Goal: Task Accomplishment & Management: Use online tool/utility

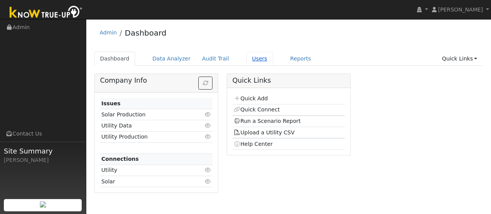
click at [246, 64] on link "Users" at bounding box center [259, 59] width 27 height 14
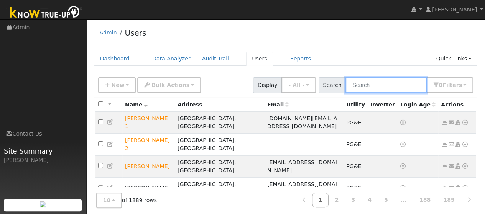
click at [378, 88] on input "text" at bounding box center [386, 86] width 81 height 16
type input "sumer johal"
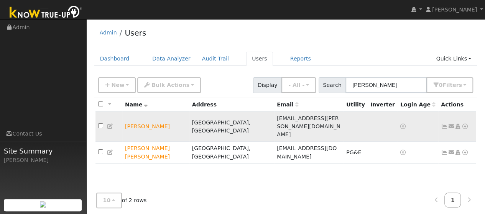
click at [463, 124] on icon at bounding box center [465, 126] width 7 height 5
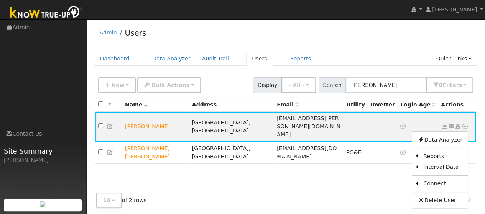
click at [318, 184] on div "All None All on page None on page Name Address Email Utility Inverter Login Age…" at bounding box center [285, 161] width 383 height 129
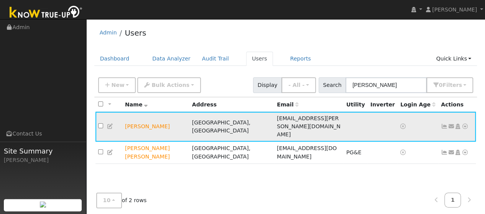
click at [464, 124] on icon at bounding box center [465, 126] width 7 height 5
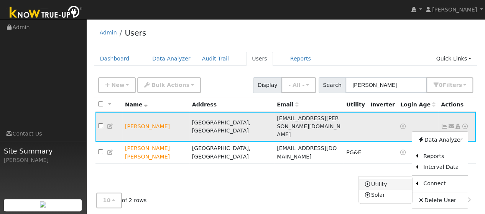
click at [382, 180] on link "Utility" at bounding box center [385, 185] width 53 height 11
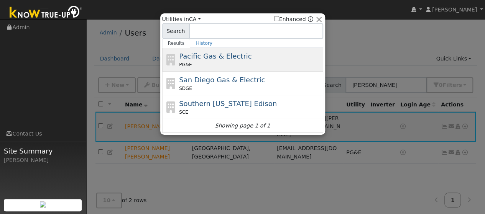
click at [225, 65] on div "PG&E" at bounding box center [250, 64] width 142 height 7
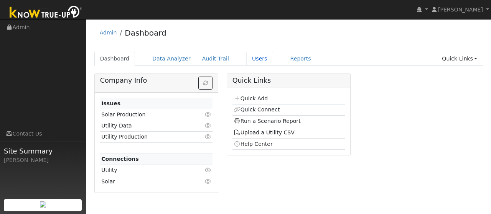
click at [249, 59] on link "Users" at bounding box center [259, 59] width 27 height 14
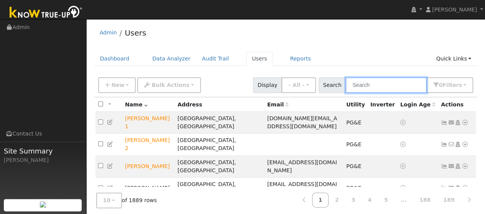
click at [371, 87] on input "text" at bounding box center [386, 86] width 81 height 16
type input "sumer"
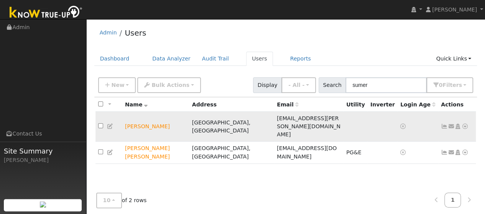
click at [466, 124] on icon at bounding box center [465, 126] width 7 height 5
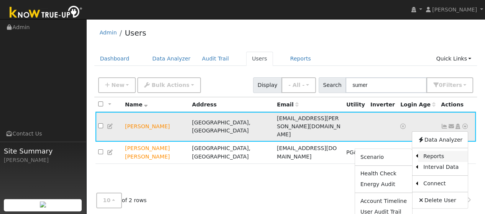
click at [446, 152] on link "Reports" at bounding box center [443, 156] width 50 height 11
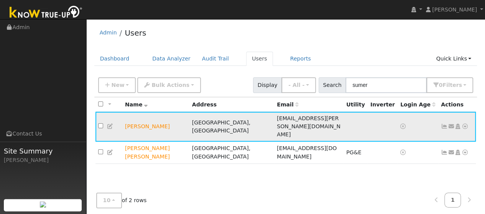
click at [464, 124] on icon at bounding box center [465, 126] width 7 height 5
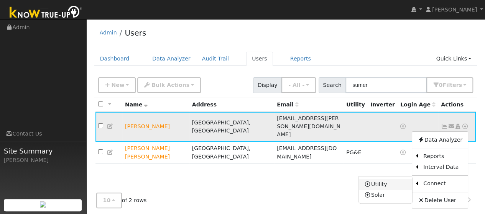
click at [378, 180] on link "Utility" at bounding box center [385, 185] width 53 height 11
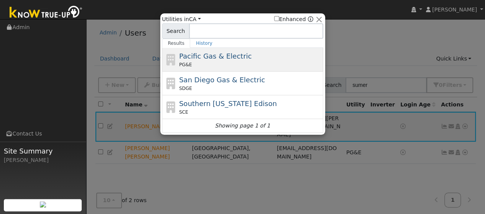
click at [218, 65] on div "PG&E" at bounding box center [250, 64] width 142 height 7
